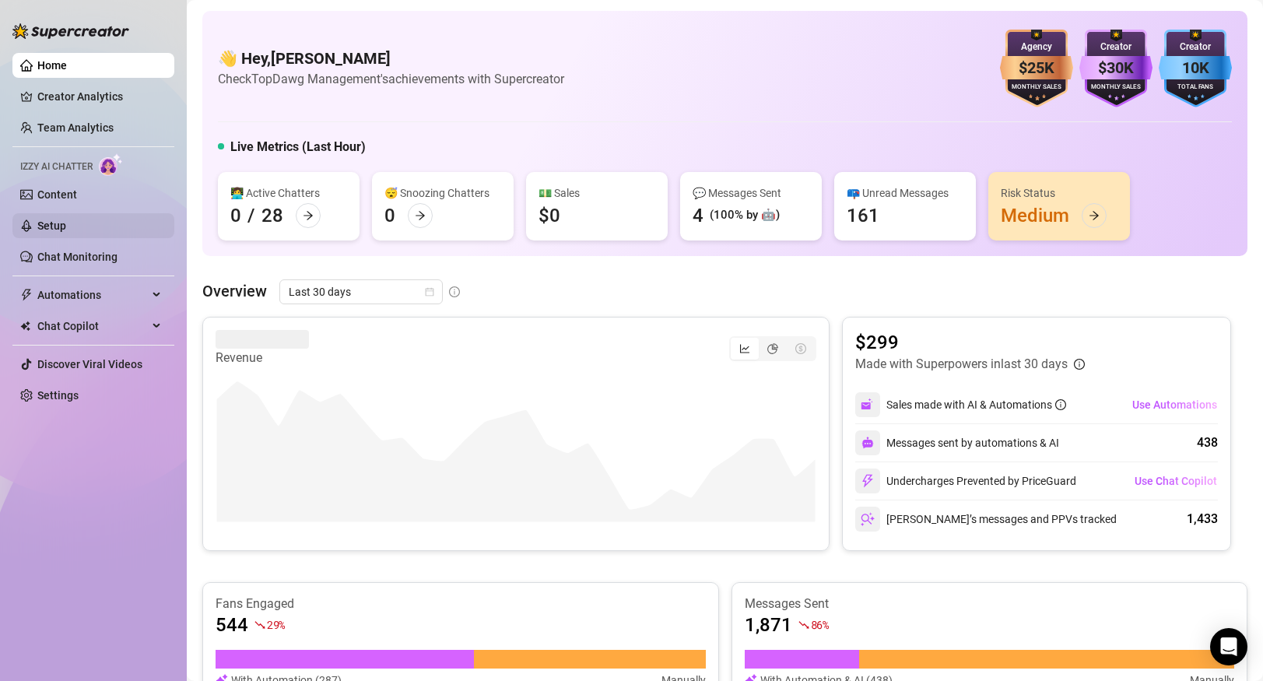
click at [66, 232] on link "Setup" at bounding box center [51, 225] width 29 height 12
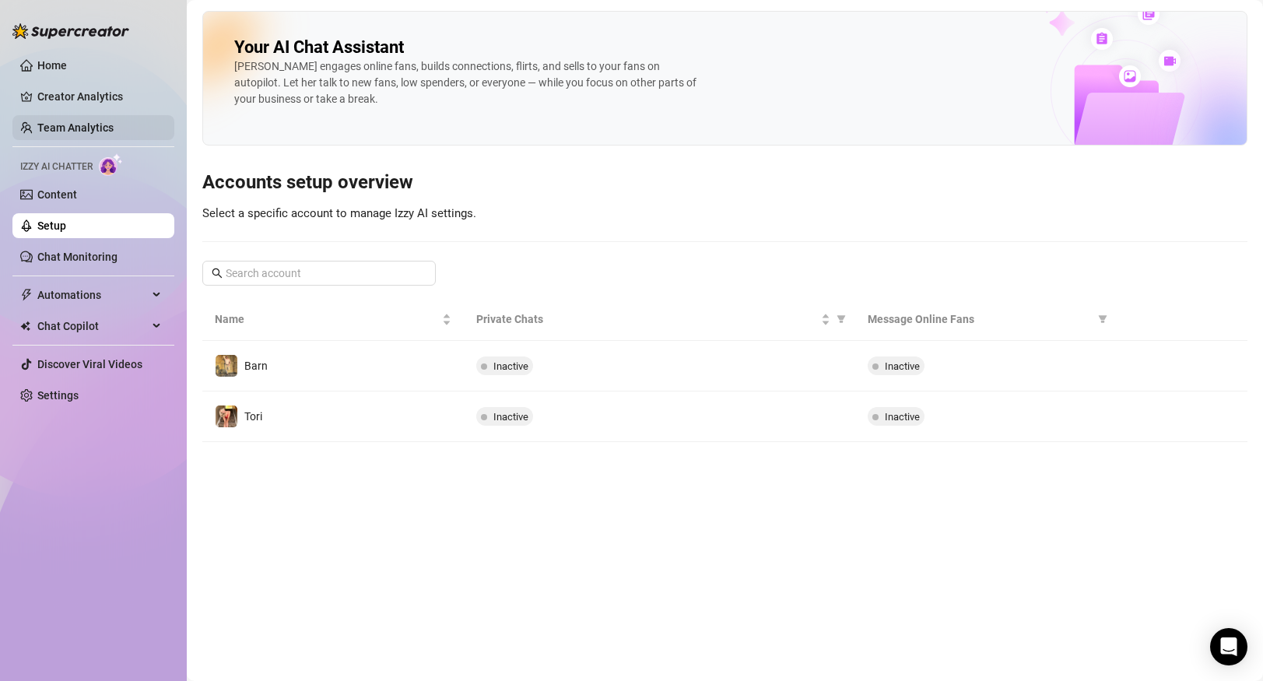
click at [98, 124] on link "Team Analytics" at bounding box center [75, 127] width 76 height 12
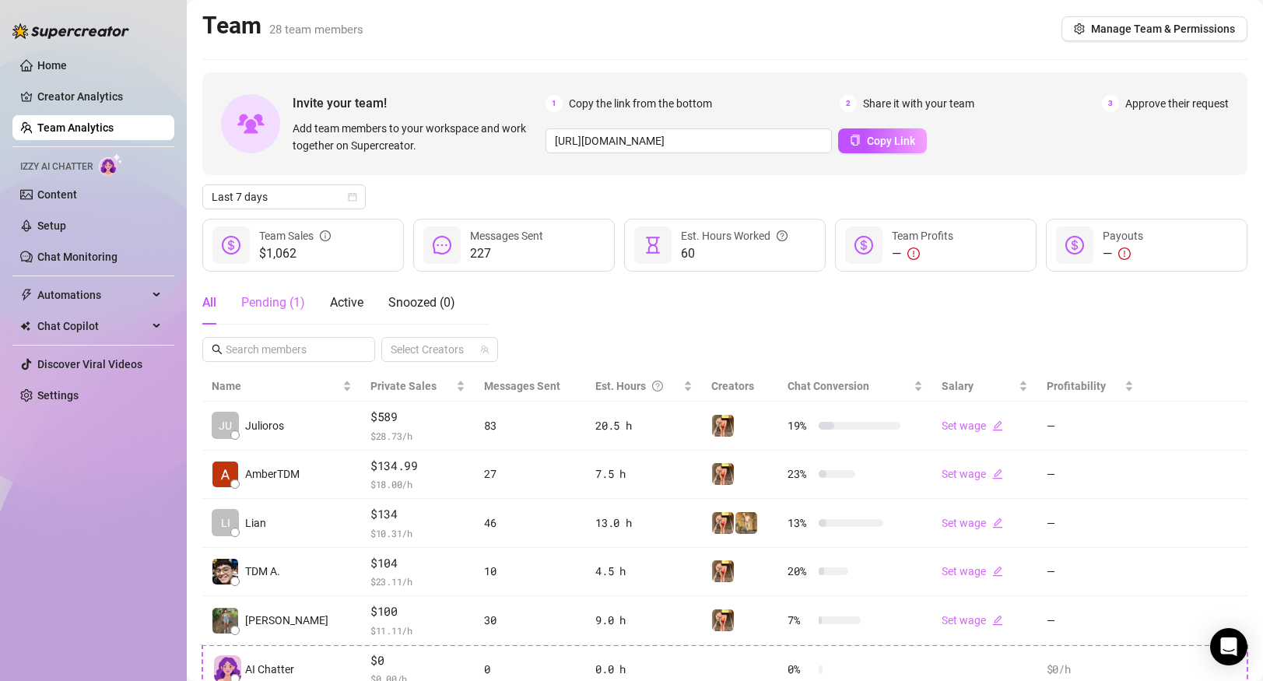
click at [293, 312] on div "Pending ( 1 )" at bounding box center [273, 303] width 64 height 44
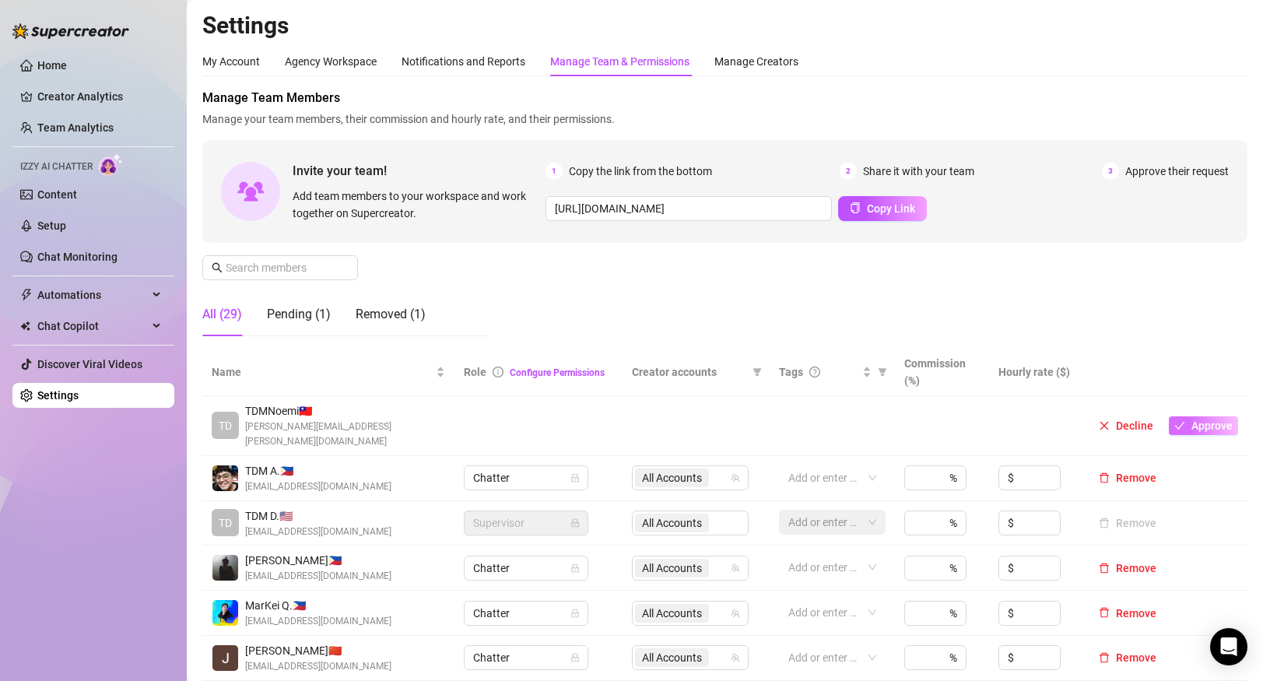
click at [1205, 419] on span "Approve" at bounding box center [1211, 425] width 41 height 12
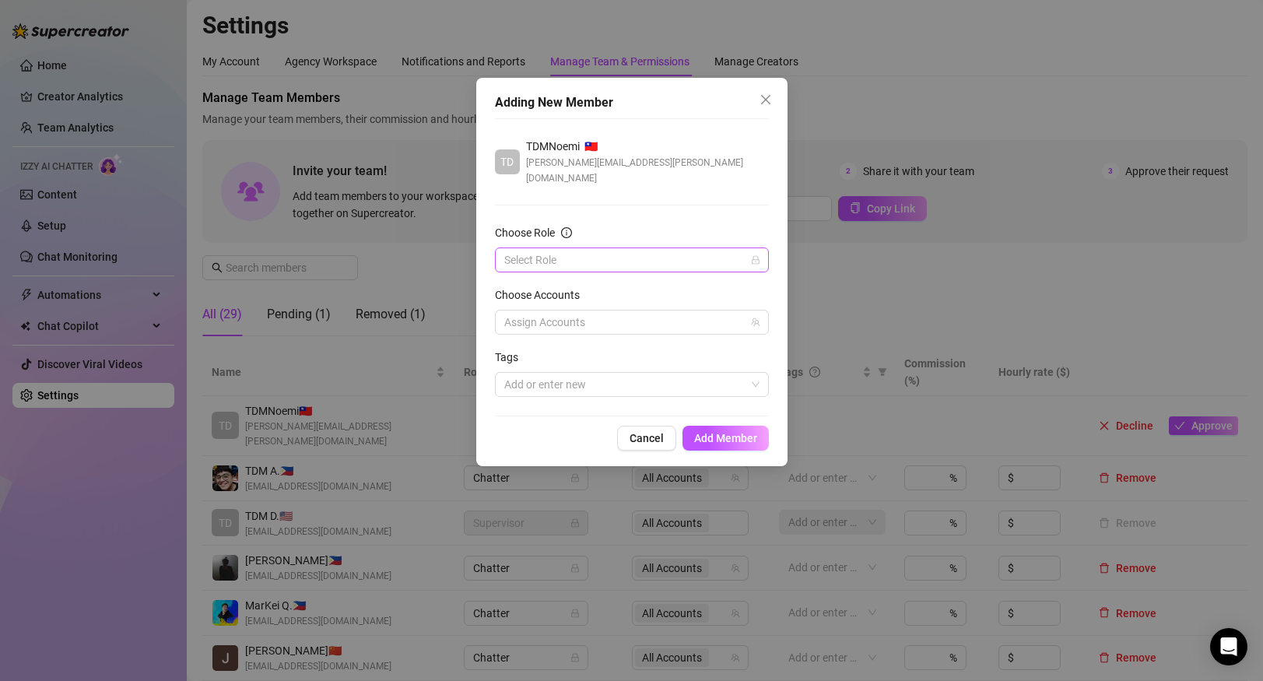
click at [711, 248] on input "Choose Role" at bounding box center [624, 259] width 241 height 23
click at [655, 283] on div "Chatter" at bounding box center [631, 275] width 249 height 17
click at [706, 311] on div at bounding box center [623, 322] width 251 height 22
click at [684, 335] on span "Select all" at bounding box center [642, 339] width 244 height 19
click at [524, 340] on span "Select all" at bounding box center [551, 339] width 54 height 17
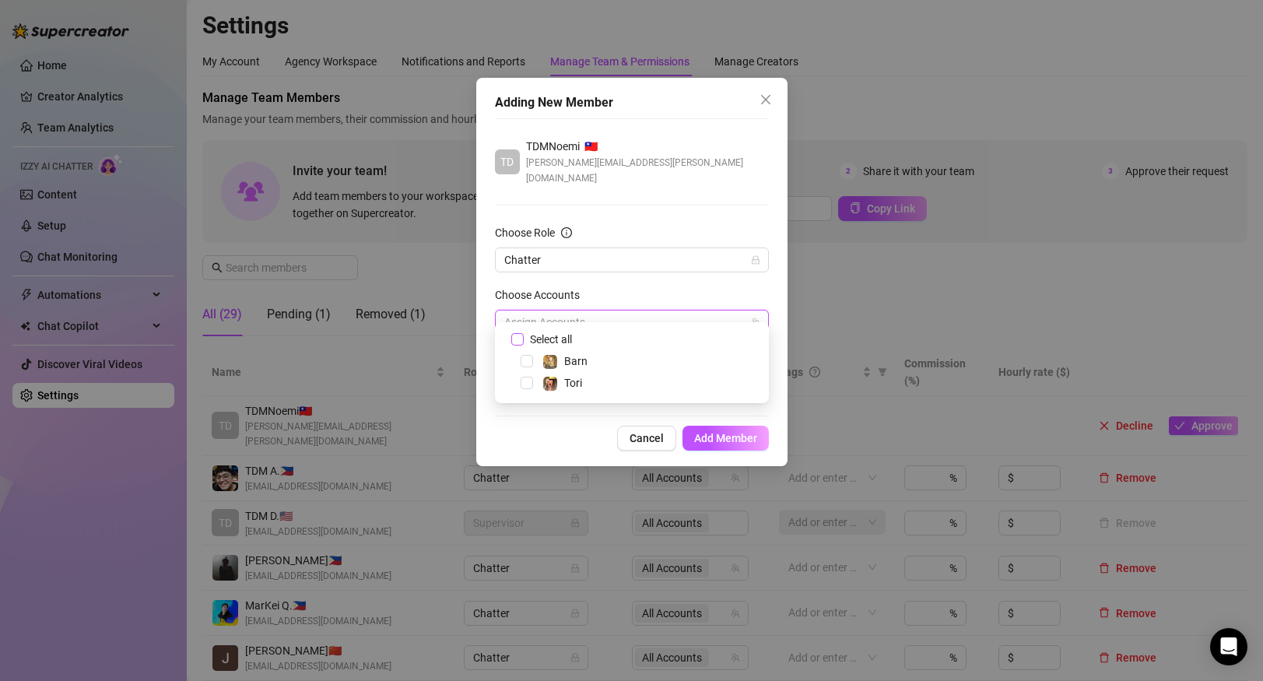
click at [522, 340] on input "Select all" at bounding box center [516, 338] width 11 height 11
checkbox input "true"
click at [744, 432] on span "Add Member" at bounding box center [725, 438] width 63 height 12
